Goal: Task Accomplishment & Management: Use online tool/utility

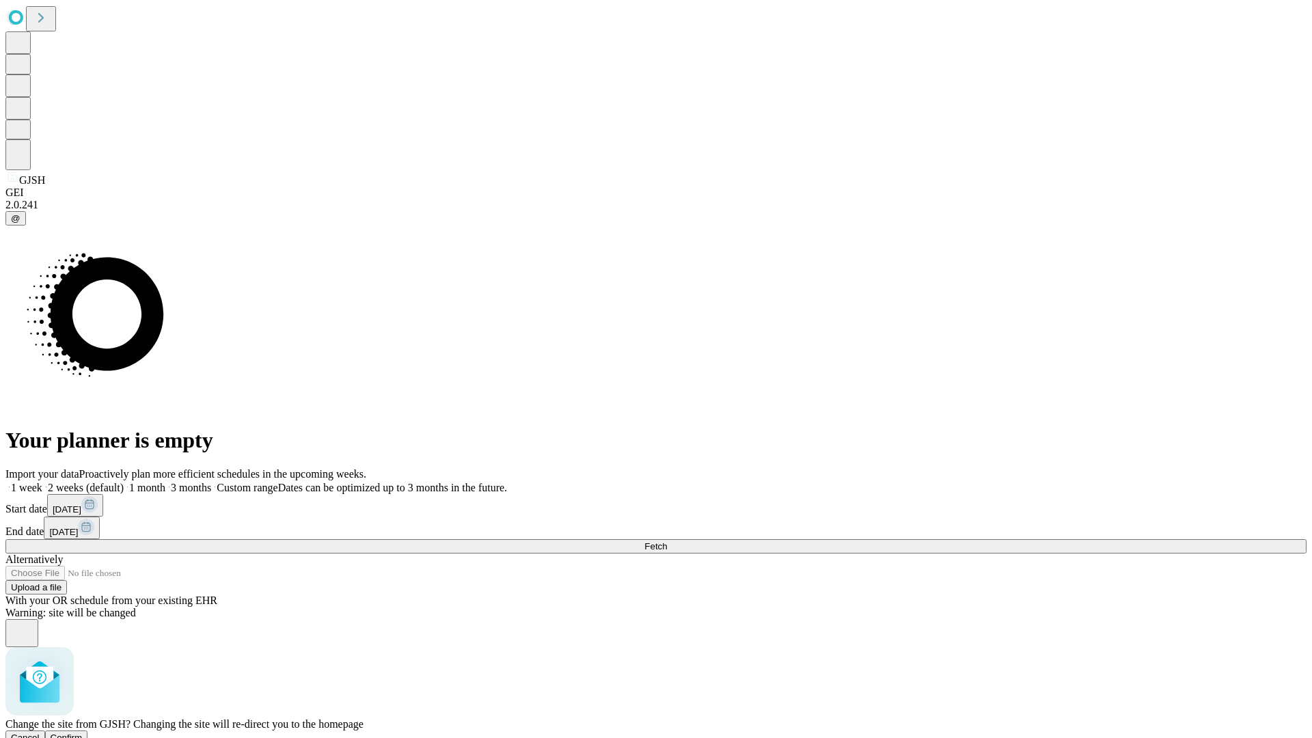
click at [83, 733] on span "Confirm" at bounding box center [67, 738] width 32 height 10
click at [124, 482] on label "2 weeks (default)" at bounding box center [82, 488] width 81 height 12
click at [667, 541] on span "Fetch" at bounding box center [655, 546] width 23 height 10
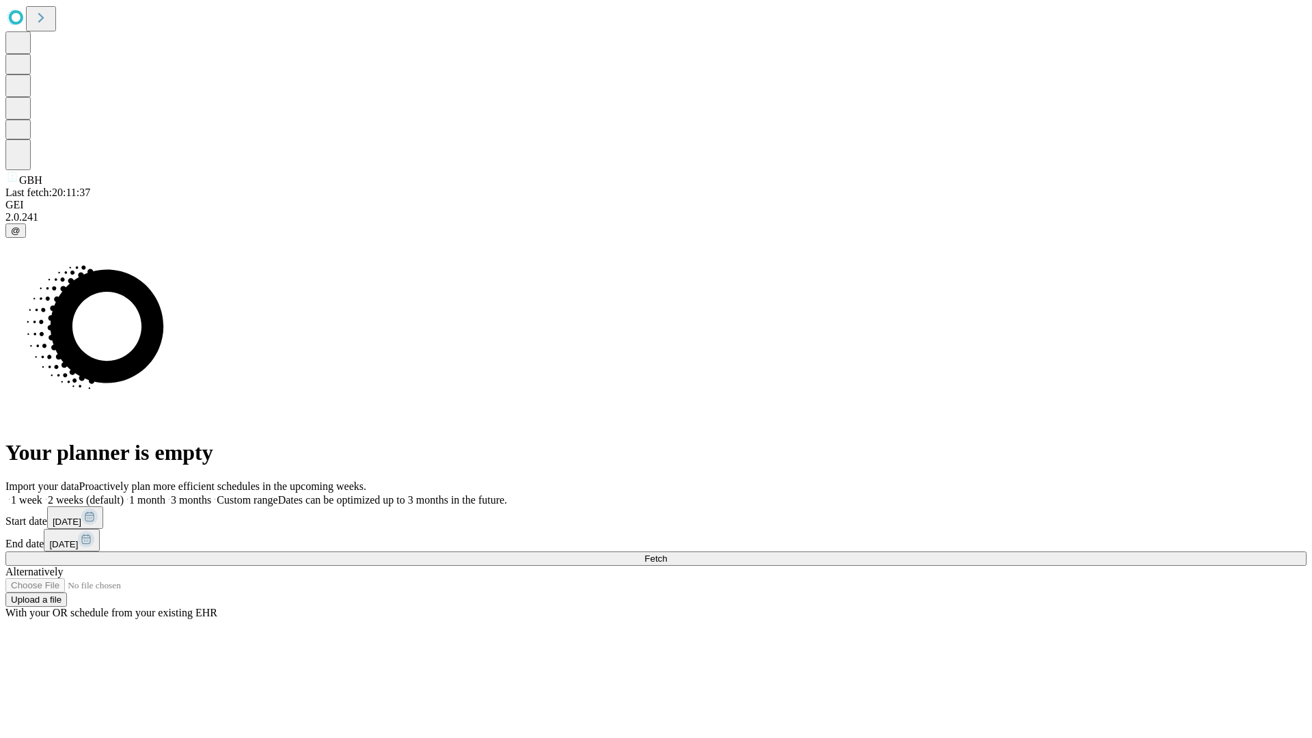
click at [667, 554] on span "Fetch" at bounding box center [655, 559] width 23 height 10
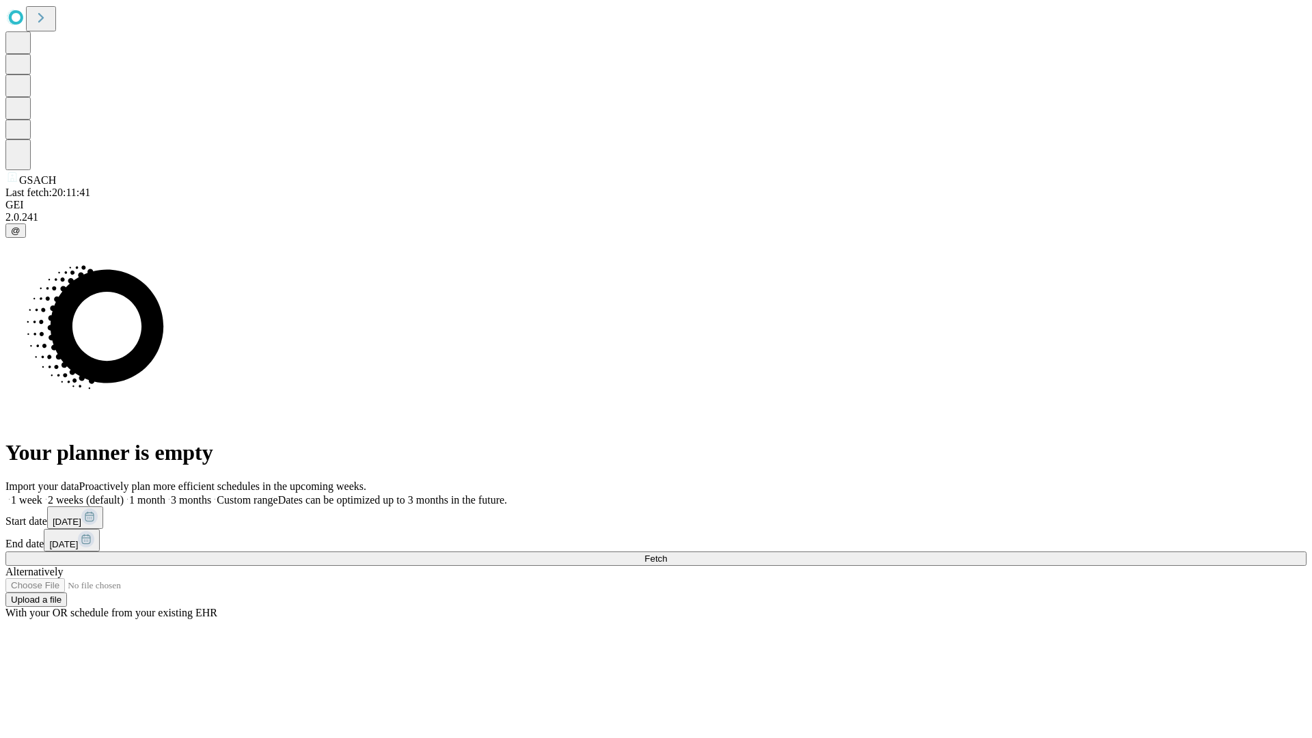
click at [124, 494] on label "2 weeks (default)" at bounding box center [82, 500] width 81 height 12
click at [667, 554] on span "Fetch" at bounding box center [655, 559] width 23 height 10
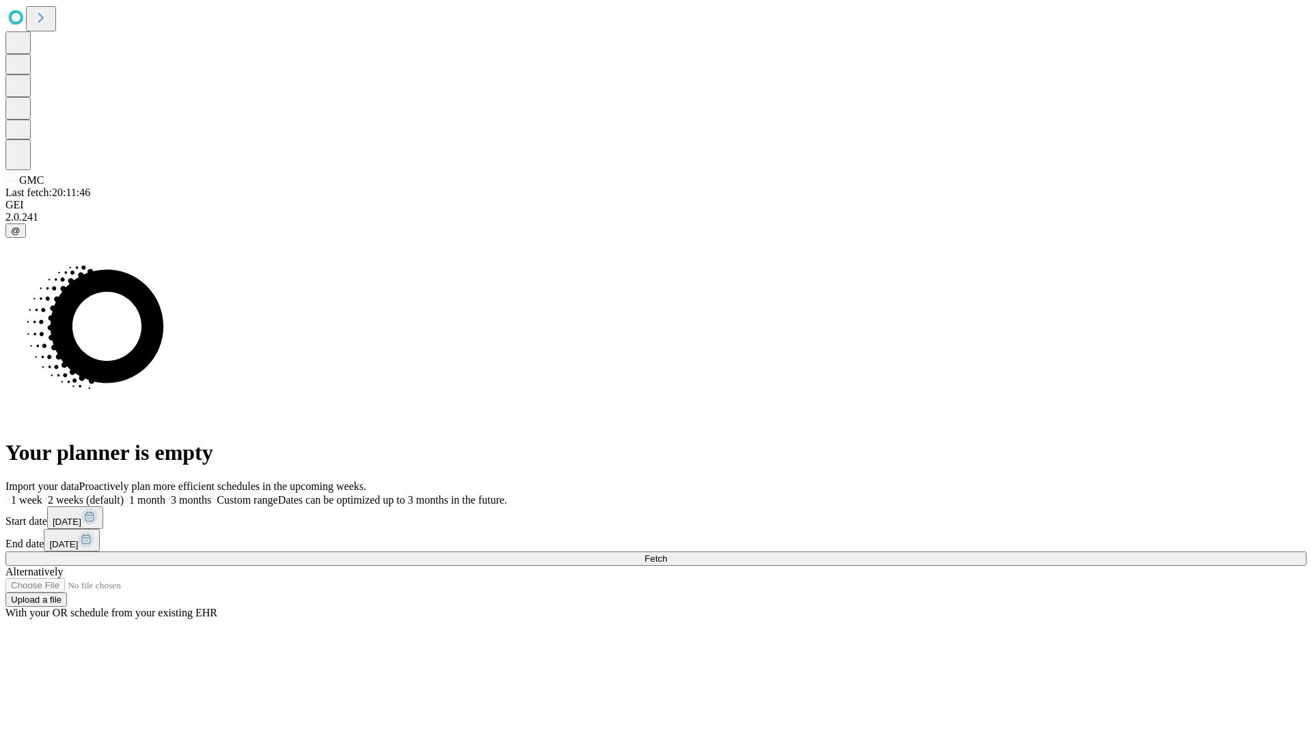
click at [667, 554] on span "Fetch" at bounding box center [655, 559] width 23 height 10
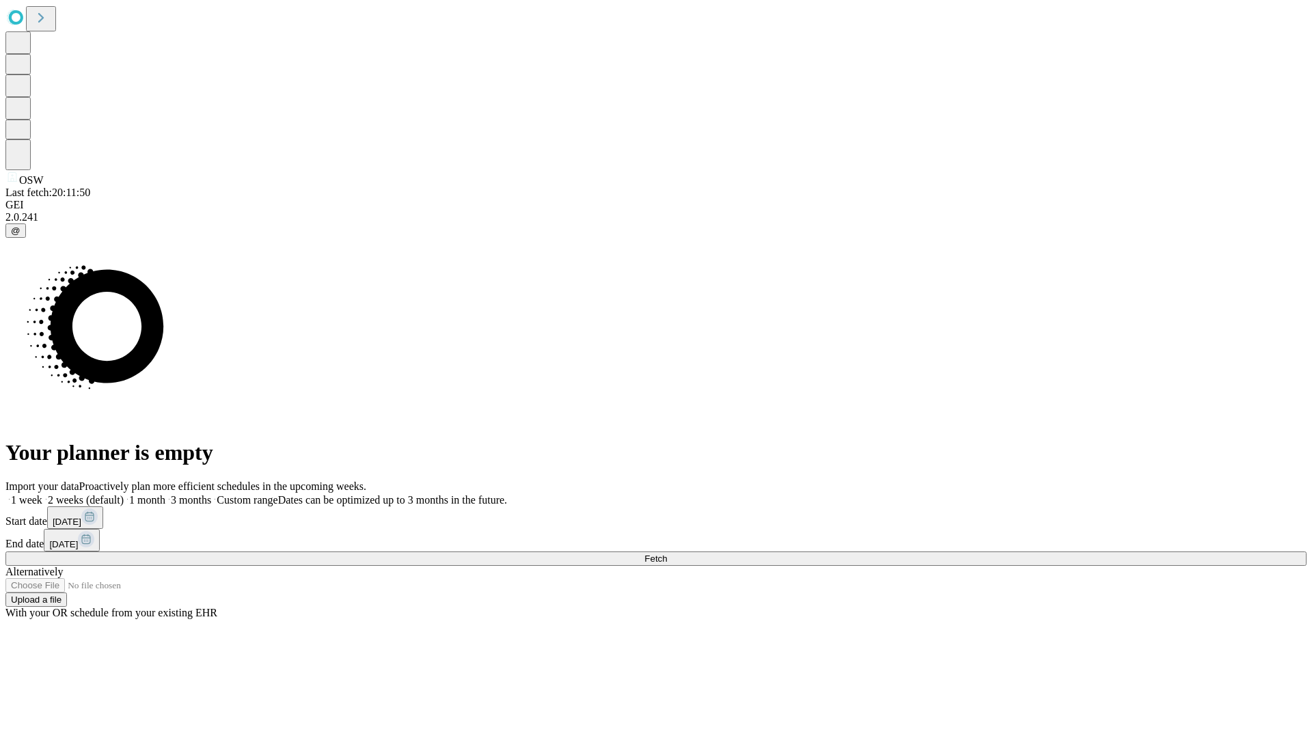
click at [124, 494] on label "2 weeks (default)" at bounding box center [82, 500] width 81 height 12
click at [667, 554] on span "Fetch" at bounding box center [655, 559] width 23 height 10
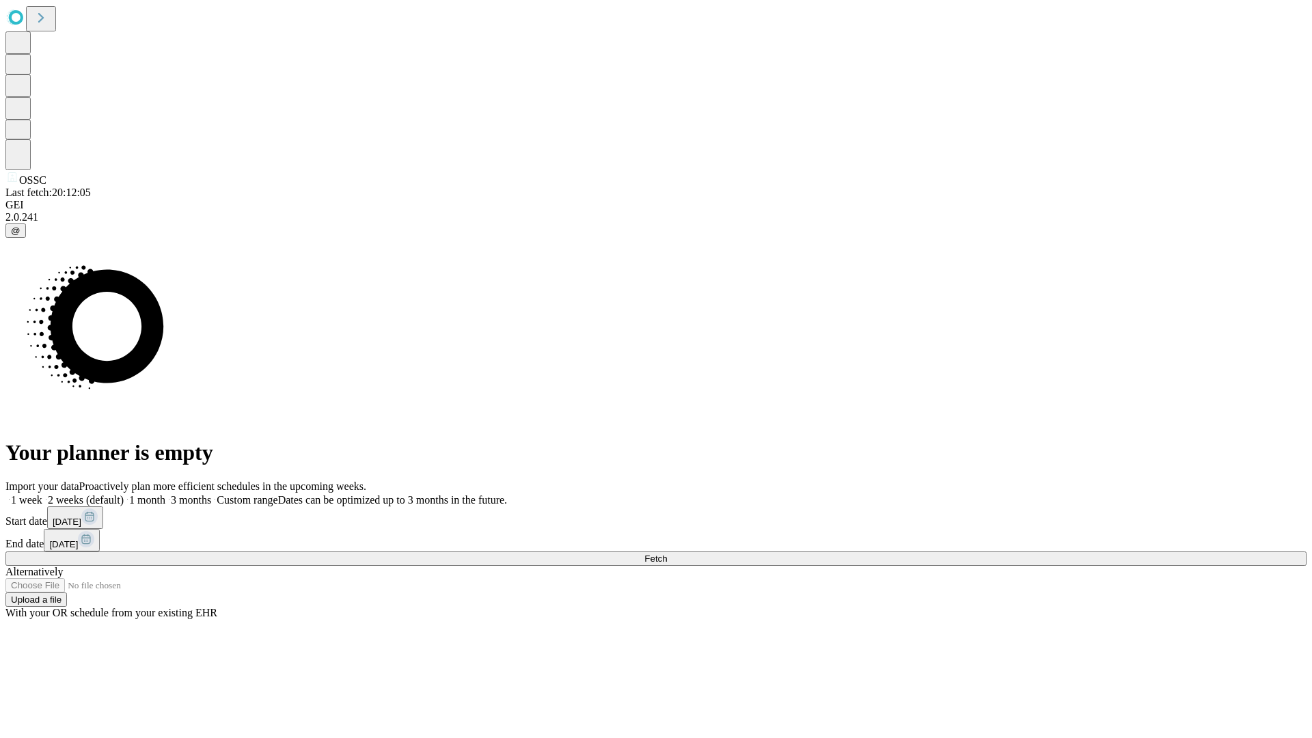
click at [124, 494] on label "2 weeks (default)" at bounding box center [82, 500] width 81 height 12
click at [667, 554] on span "Fetch" at bounding box center [655, 559] width 23 height 10
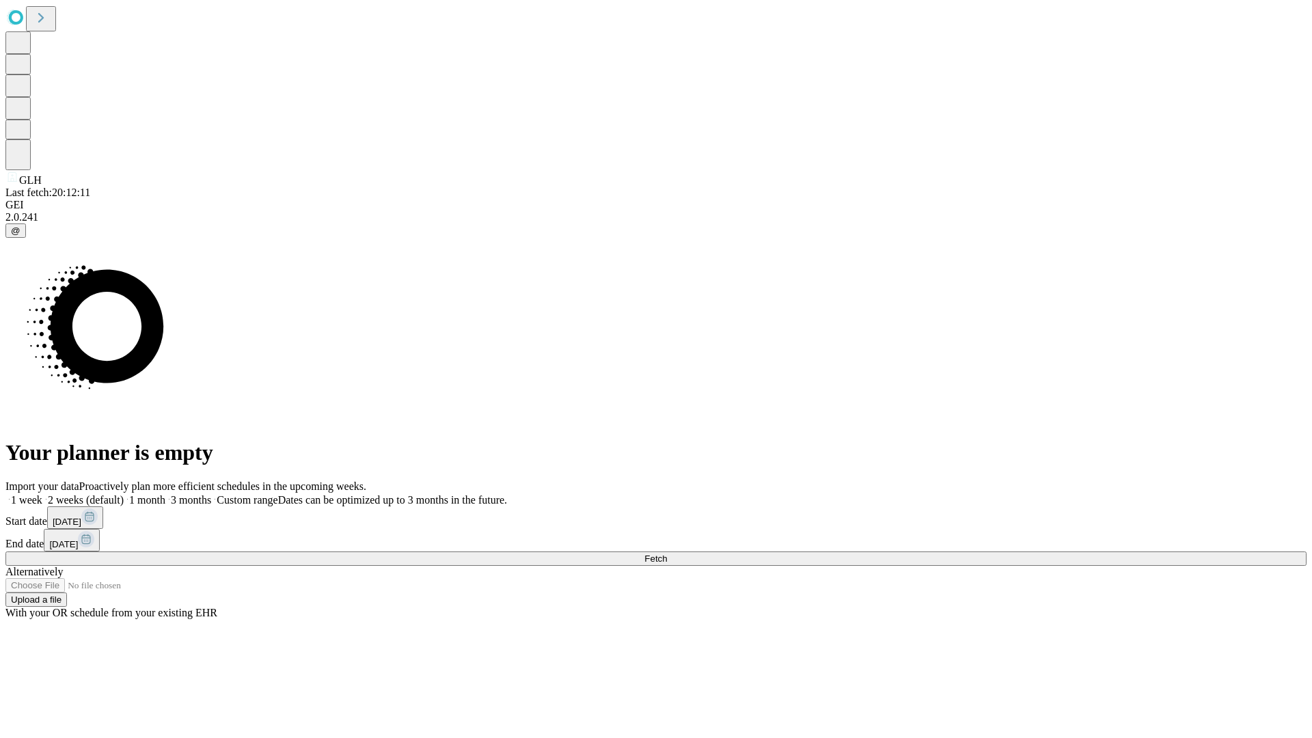
click at [124, 494] on label "2 weeks (default)" at bounding box center [82, 500] width 81 height 12
click at [667, 554] on span "Fetch" at bounding box center [655, 559] width 23 height 10
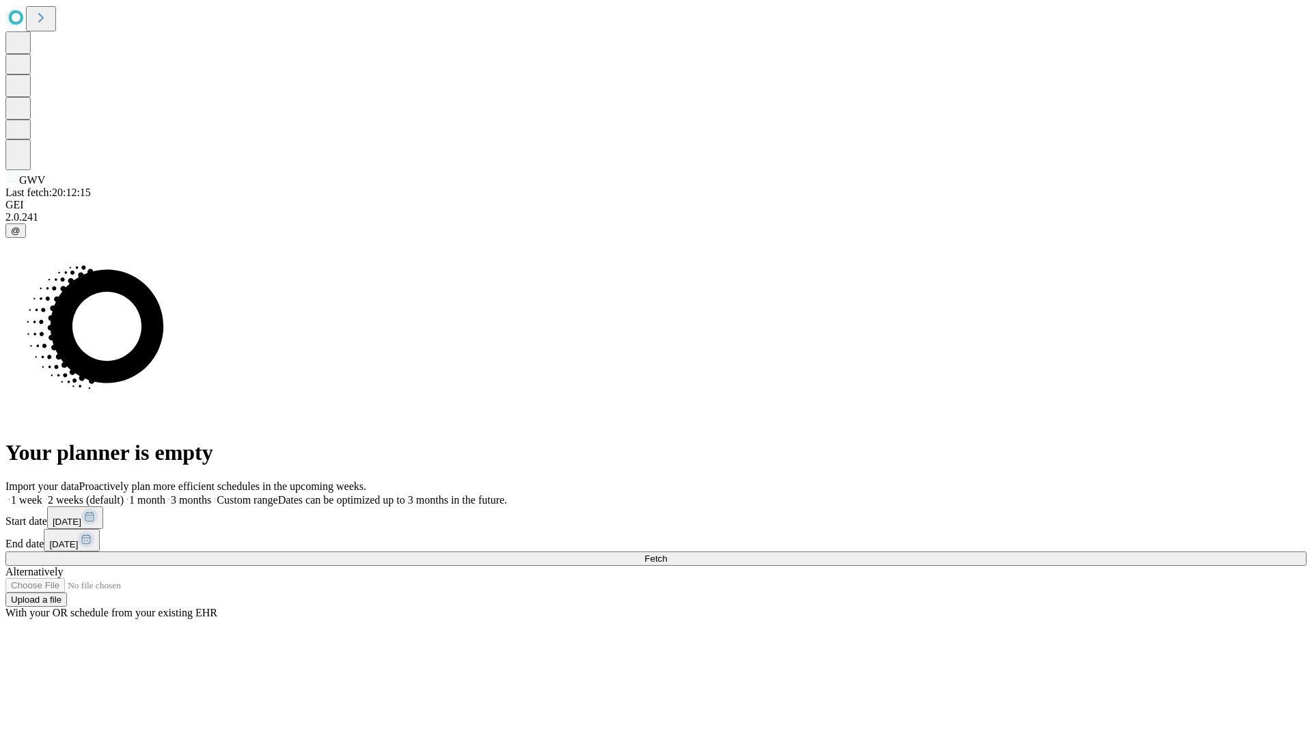
click at [667, 554] on span "Fetch" at bounding box center [655, 559] width 23 height 10
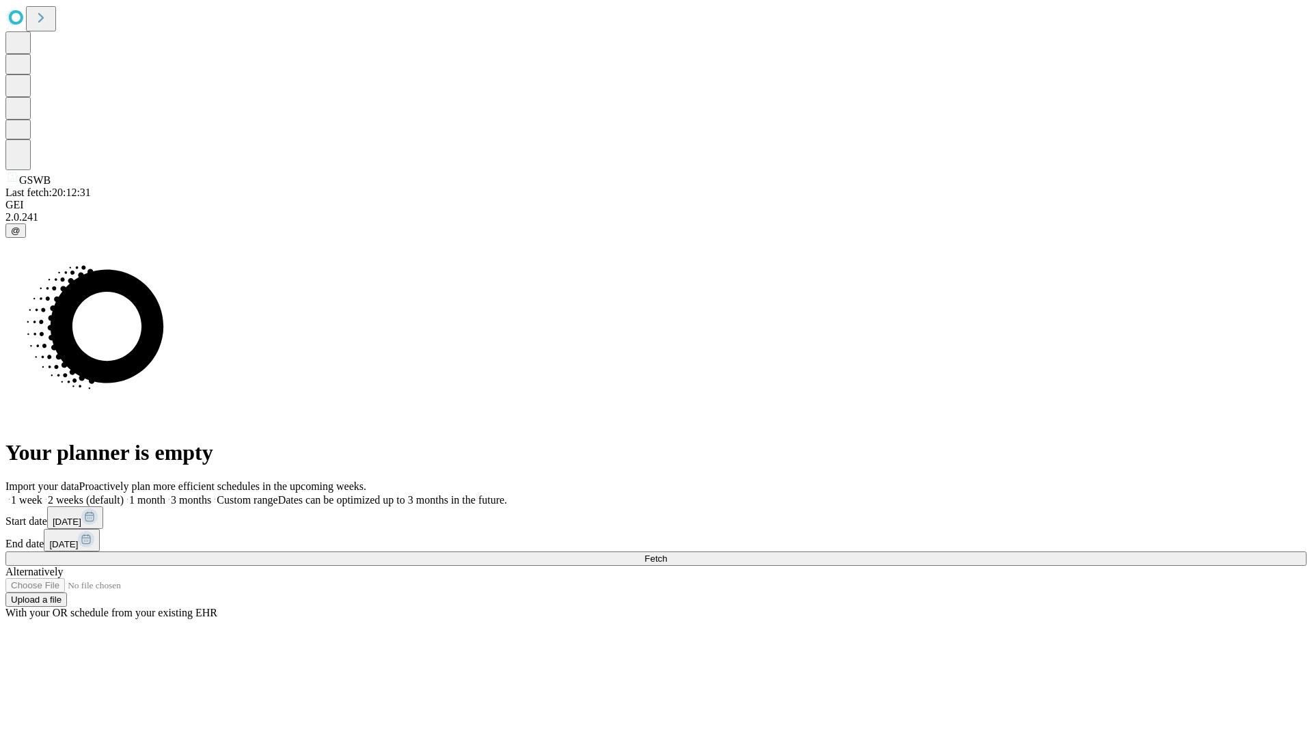
click at [124, 494] on label "2 weeks (default)" at bounding box center [82, 500] width 81 height 12
click at [667, 554] on span "Fetch" at bounding box center [655, 559] width 23 height 10
